Goal: Task Accomplishment & Management: Manage account settings

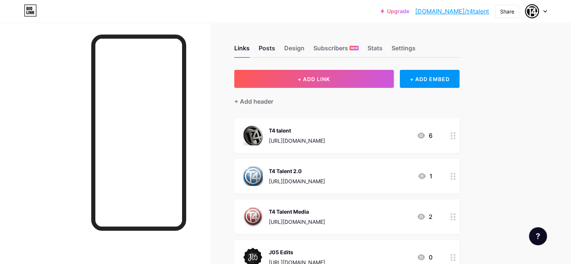
click at [275, 49] on div "Posts" at bounding box center [267, 51] width 17 height 14
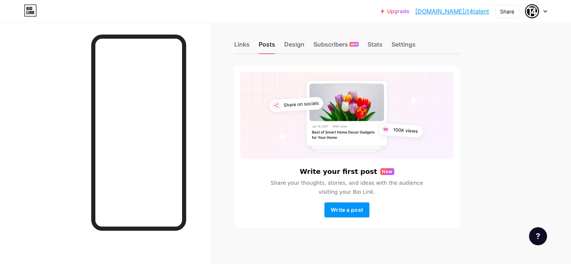
scroll to position [5, 0]
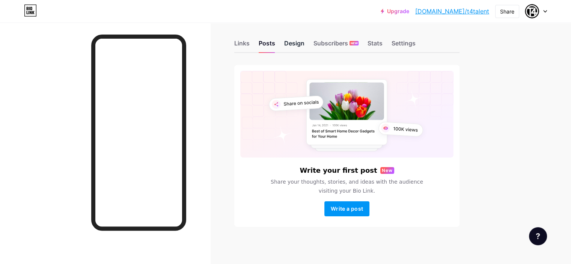
click at [305, 50] on div "Design" at bounding box center [294, 46] width 20 height 14
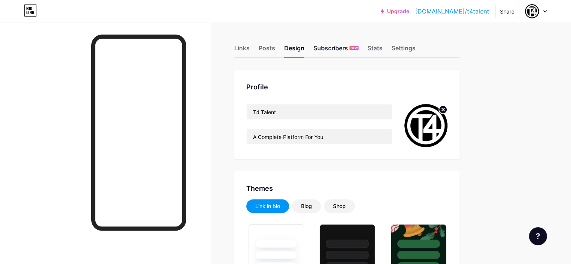
click at [359, 49] on div "Subscribers NEW" at bounding box center [336, 51] width 45 height 14
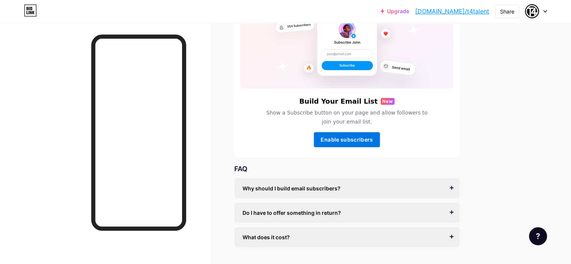
scroll to position [75, 0]
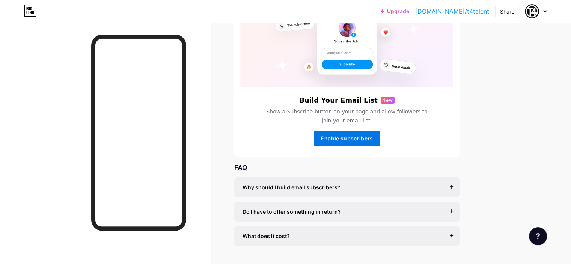
click at [373, 136] on span "Enable subscribers" at bounding box center [347, 138] width 52 height 6
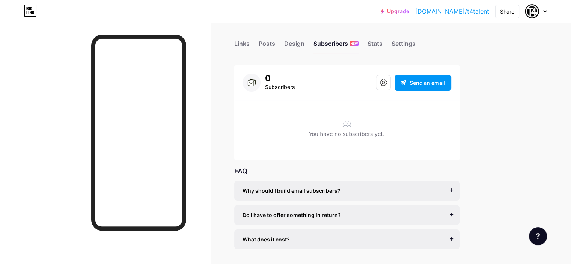
scroll to position [8, 0]
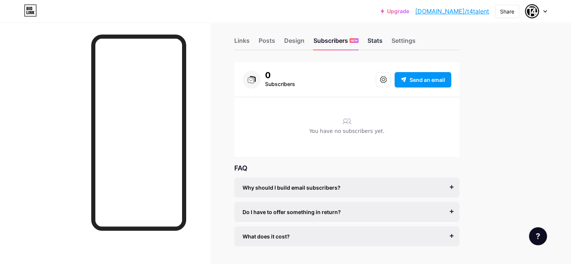
click at [383, 40] on div "Stats" at bounding box center [375, 43] width 15 height 14
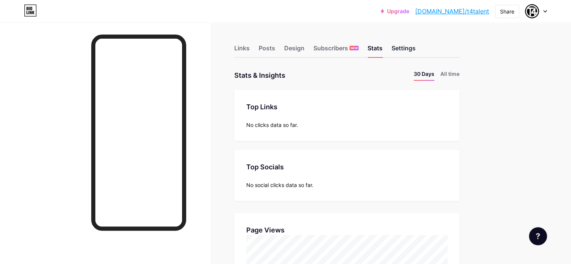
click at [416, 51] on div "Settings" at bounding box center [404, 51] width 24 height 14
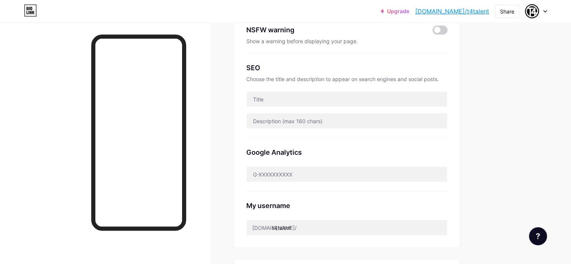
scroll to position [150, 0]
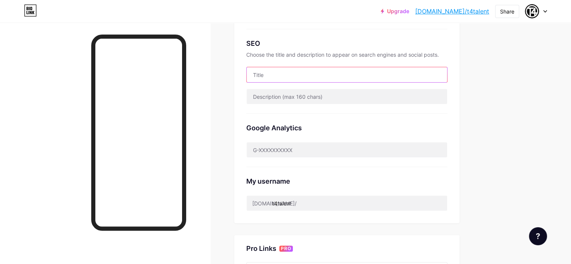
click at [356, 72] on input "text" at bounding box center [347, 74] width 201 height 15
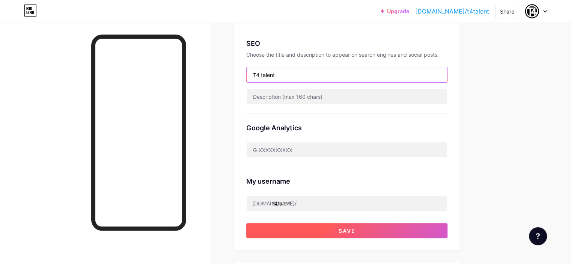
type input "T4 talent"
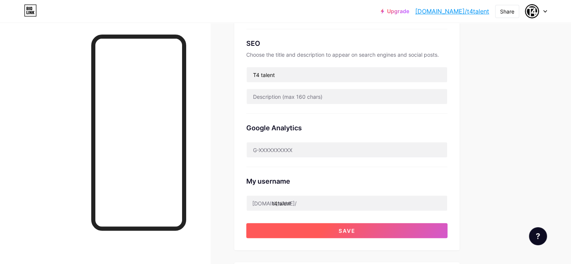
click at [357, 229] on button "Save" at bounding box center [346, 230] width 201 height 15
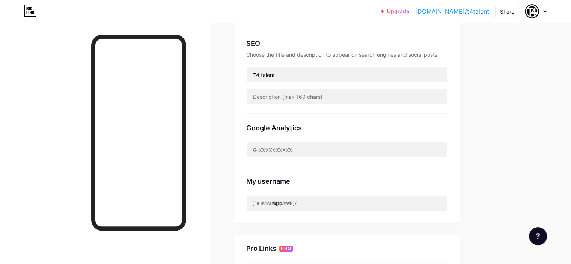
scroll to position [0, 0]
